Goal: Task Accomplishment & Management: Complete application form

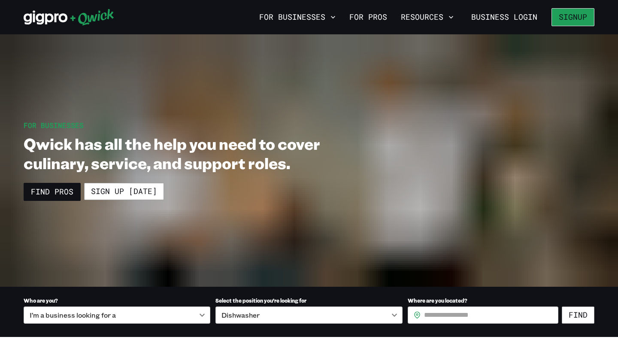
click at [575, 15] on button "Signup" at bounding box center [573, 17] width 43 height 18
click at [573, 16] on button "Signup" at bounding box center [573, 17] width 43 height 18
click at [562, 14] on button "Signup" at bounding box center [573, 17] width 43 height 18
click at [576, 14] on button "Signup" at bounding box center [573, 17] width 43 height 18
click at [565, 18] on button "Signup" at bounding box center [573, 17] width 43 height 18
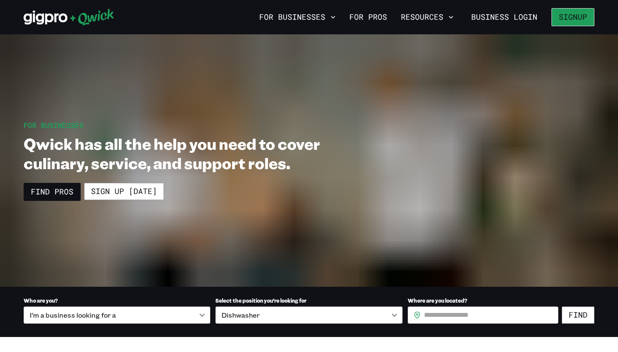
click at [565, 18] on button "Signup" at bounding box center [573, 17] width 43 height 18
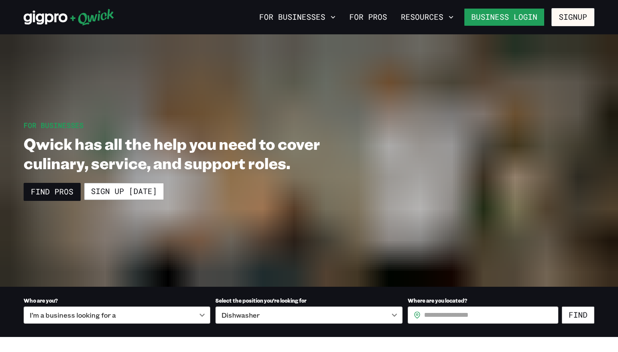
click at [489, 9] on link "Business Login" at bounding box center [504, 17] width 81 height 18
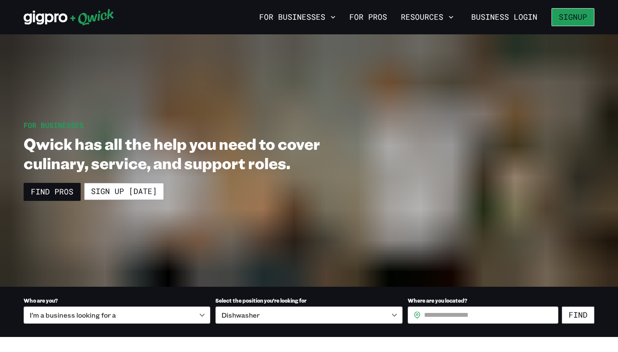
click at [572, 18] on button "Signup" at bounding box center [573, 17] width 43 height 18
click at [578, 15] on button "Signup" at bounding box center [573, 17] width 43 height 18
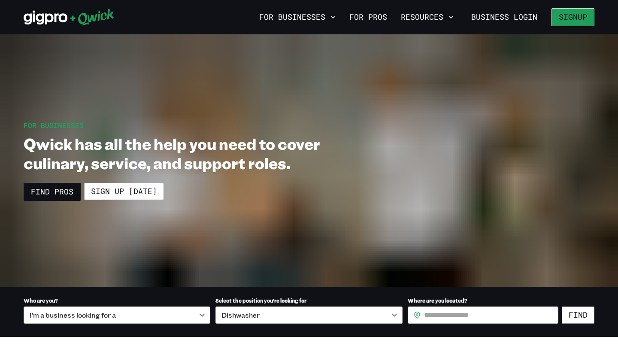
click at [579, 15] on button "Signup" at bounding box center [573, 17] width 43 height 18
click at [564, 27] on div "For Businesses For Pros Resources Business Login Signup" at bounding box center [309, 17] width 618 height 34
click at [572, 15] on button "Signup" at bounding box center [573, 17] width 43 height 18
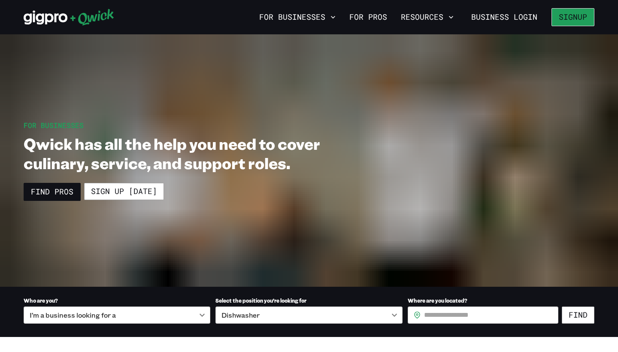
click at [579, 25] on button "Signup" at bounding box center [573, 17] width 43 height 18
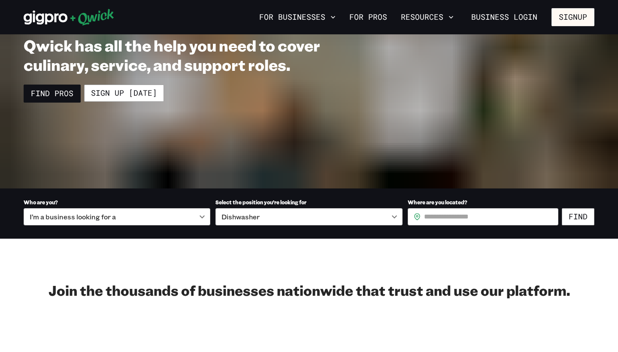
scroll to position [118, 0]
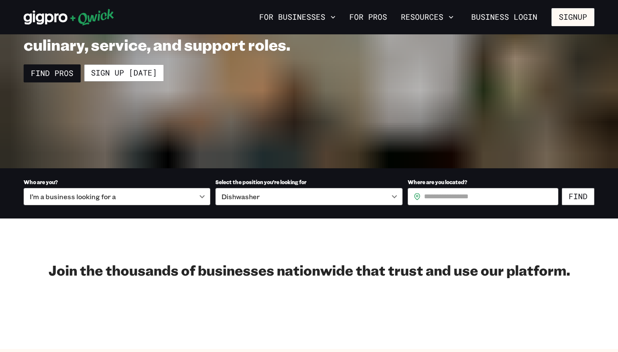
click at [194, 197] on div "I’m a business looking for a" at bounding box center [117, 196] width 187 height 17
click at [205, 193] on div "I’m a business looking for a" at bounding box center [117, 196] width 187 height 17
click at [199, 193] on div "I’m a business looking for a" at bounding box center [117, 196] width 187 height 17
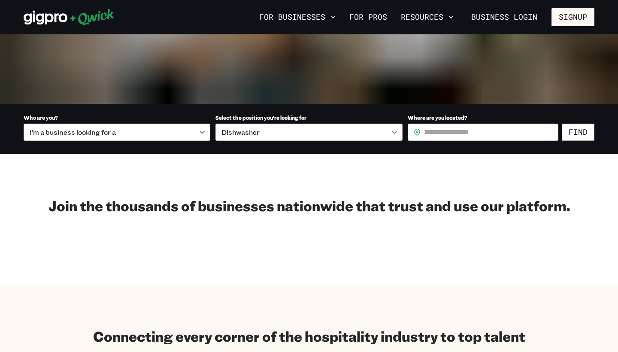
scroll to position [181, 0]
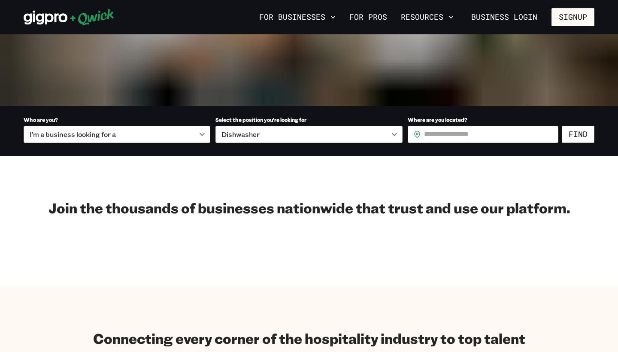
click at [155, 134] on div "I’m a business looking for a" at bounding box center [117, 134] width 187 height 17
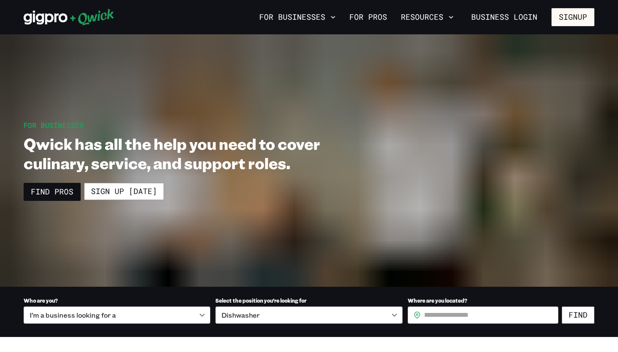
scroll to position [0, 0]
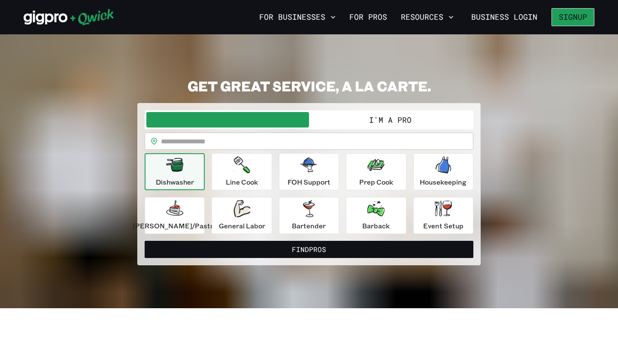
click at [581, 22] on button "Signup" at bounding box center [573, 17] width 43 height 18
click at [371, 130] on div "**********" at bounding box center [309, 172] width 329 height 124
click at [365, 140] on input "text" at bounding box center [317, 141] width 312 height 17
type input "*****"
click at [309, 249] on button "Find Pros" at bounding box center [309, 249] width 329 height 17
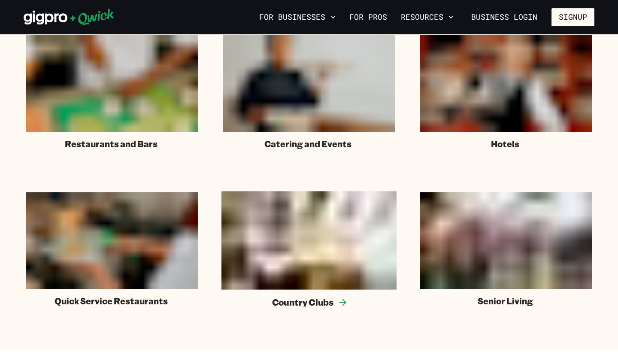
scroll to position [504, 0]
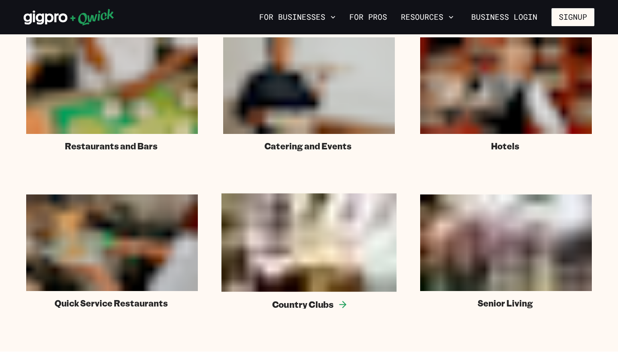
click at [338, 301] on icon at bounding box center [342, 304] width 10 height 10
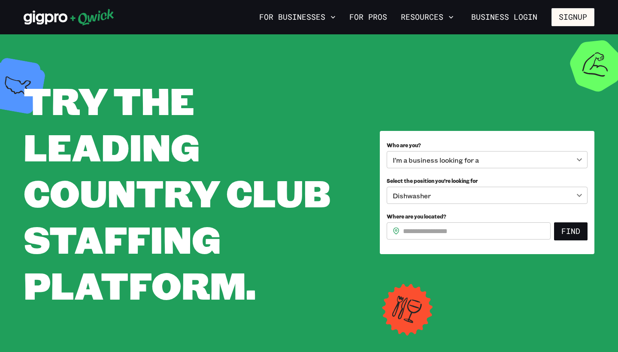
click at [574, 156] on div "I’m a business looking for a" at bounding box center [487, 159] width 201 height 17
click at [581, 159] on div "I’m a business looking for a" at bounding box center [487, 159] width 201 height 17
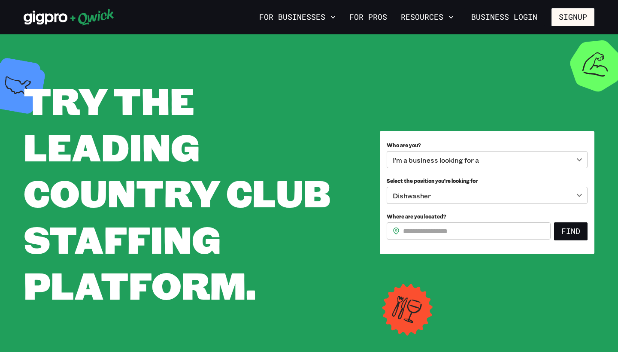
click at [581, 159] on div "I’m a business looking for a" at bounding box center [487, 159] width 201 height 17
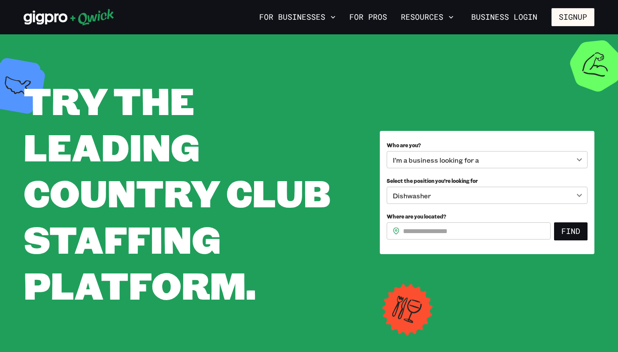
click at [581, 159] on div "I’m a business looking for a" at bounding box center [487, 159] width 201 height 17
click at [577, 199] on div "Dishwasher" at bounding box center [487, 195] width 201 height 17
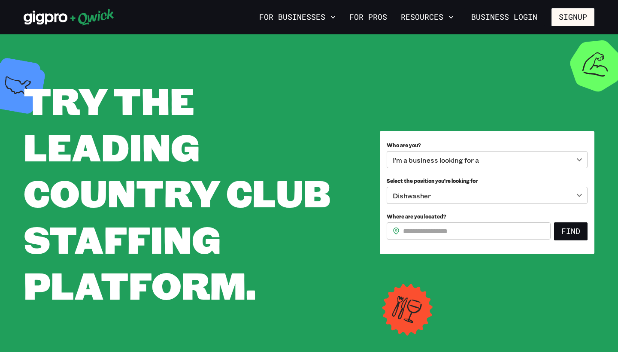
click at [577, 199] on div "Dishwasher" at bounding box center [487, 195] width 201 height 17
click at [579, 193] on div "Dishwasher" at bounding box center [487, 195] width 201 height 17
click at [552, 156] on div "I’m a business looking for a" at bounding box center [487, 159] width 201 height 17
click at [356, 19] on link "For Pros" at bounding box center [368, 17] width 45 height 15
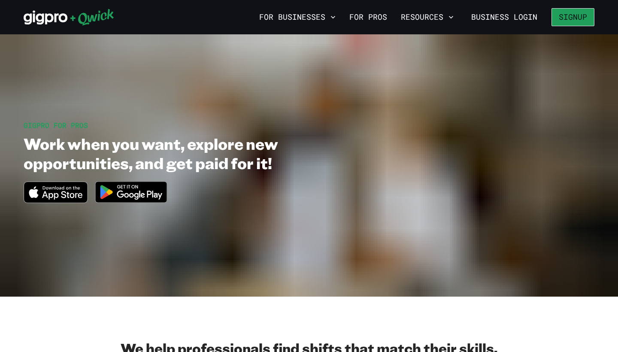
click at [573, 22] on button "Signup" at bounding box center [573, 17] width 43 height 18
